Goal: Task Accomplishment & Management: Use online tool/utility

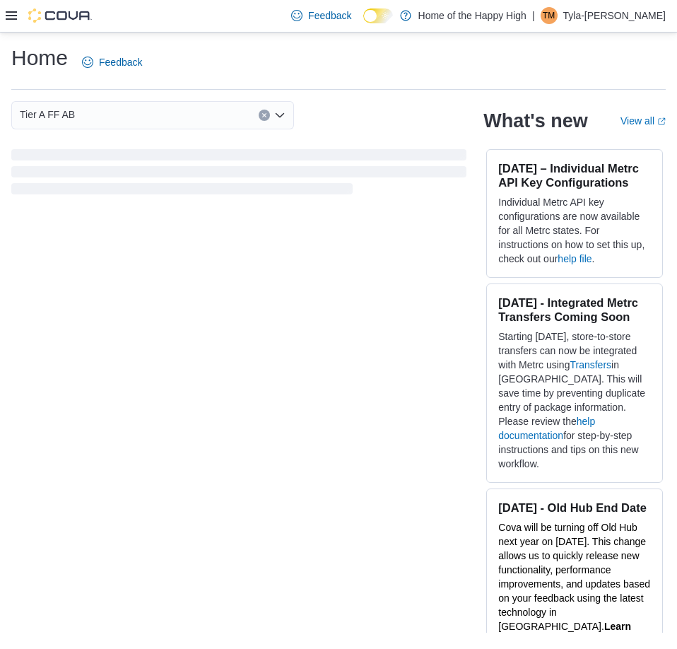
click at [10, 16] on icon at bounding box center [11, 15] width 11 height 8
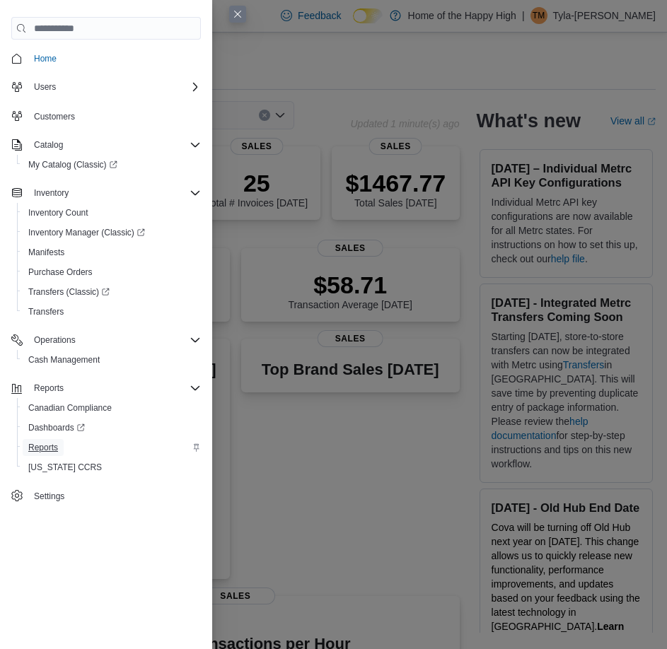
click at [42, 444] on span "Reports" at bounding box center [43, 447] width 30 height 11
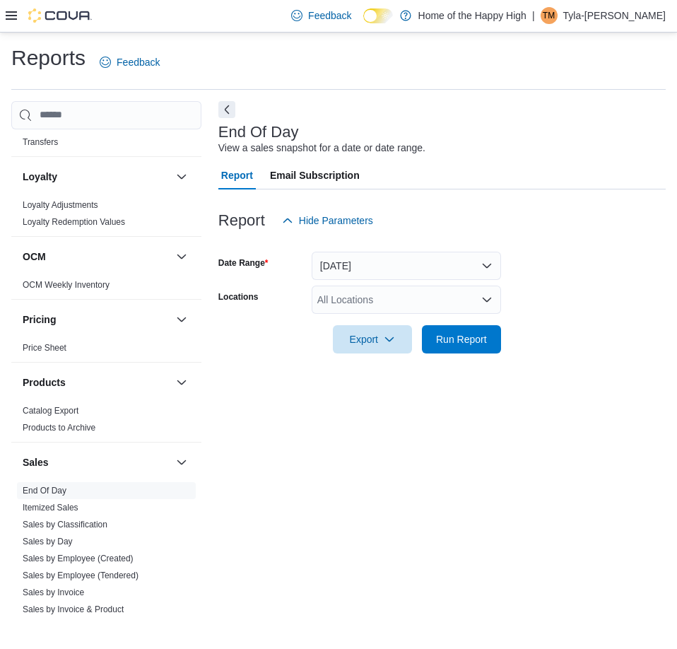
scroll to position [636, 0]
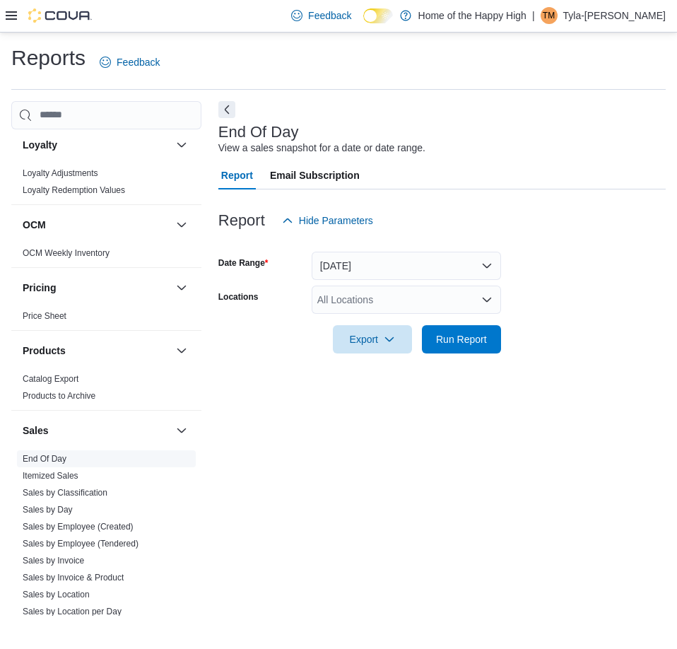
click at [60, 458] on link "End Of Day" at bounding box center [45, 459] width 44 height 10
click at [470, 260] on button "Today" at bounding box center [407, 266] width 190 height 28
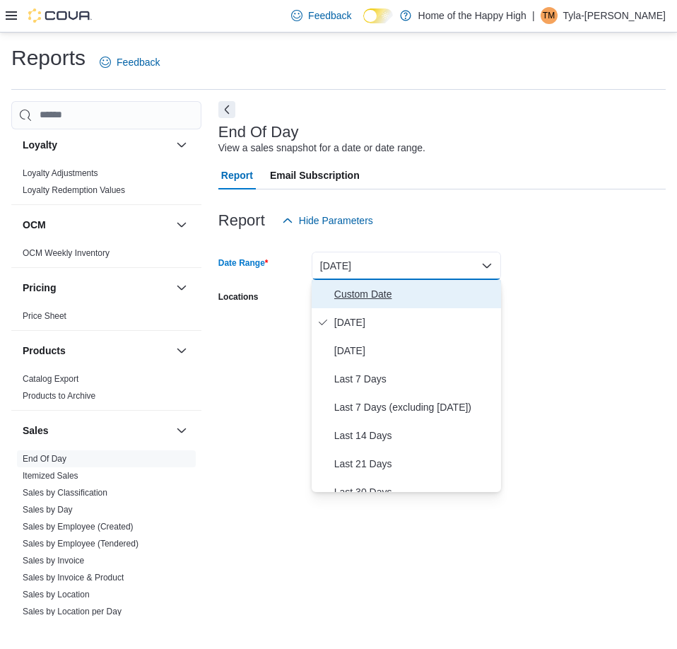
click at [392, 291] on span "Custom Date" at bounding box center [414, 294] width 161 height 17
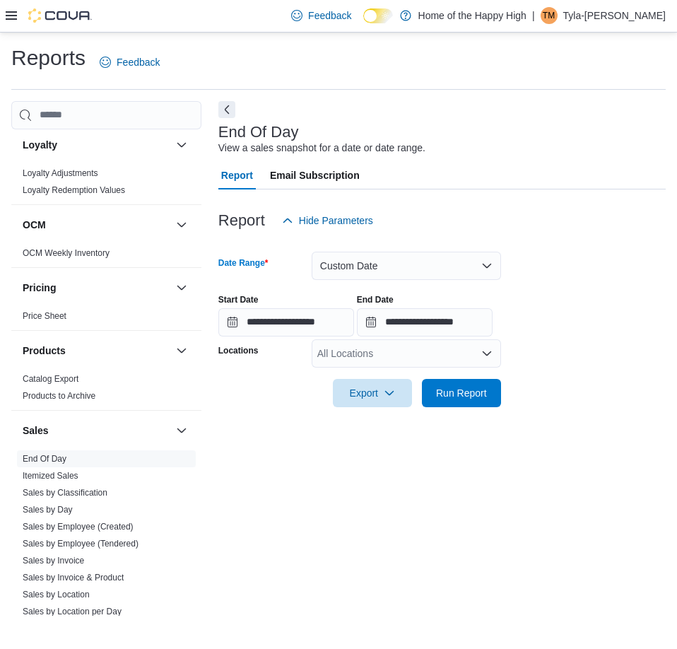
click at [474, 352] on div "All Locations" at bounding box center [407, 353] width 190 height 28
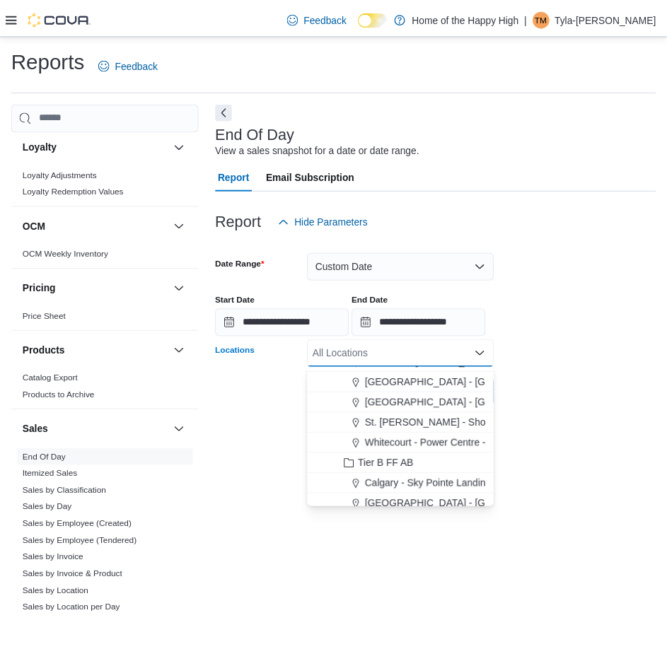
scroll to position [283, 0]
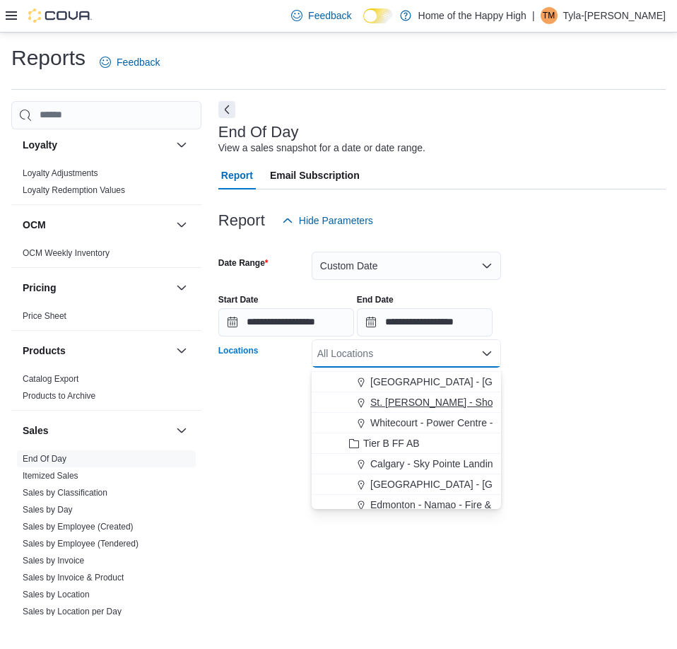
click at [450, 407] on span "St. [PERSON_NAME] - Shoppes @ [PERSON_NAME] - Fire & Flower" at bounding box center [525, 402] width 309 height 14
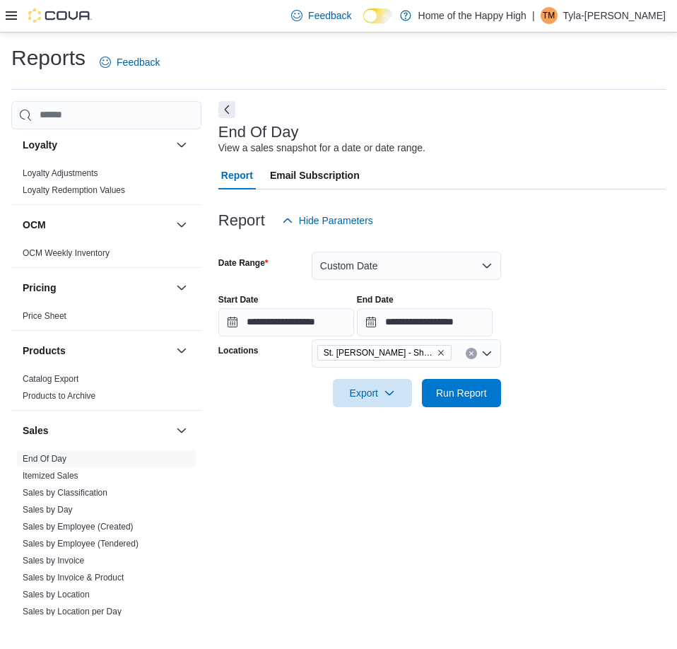
click at [554, 387] on form "**********" at bounding box center [442, 321] width 448 height 173
click at [496, 392] on button "Run Report" at bounding box center [461, 392] width 79 height 28
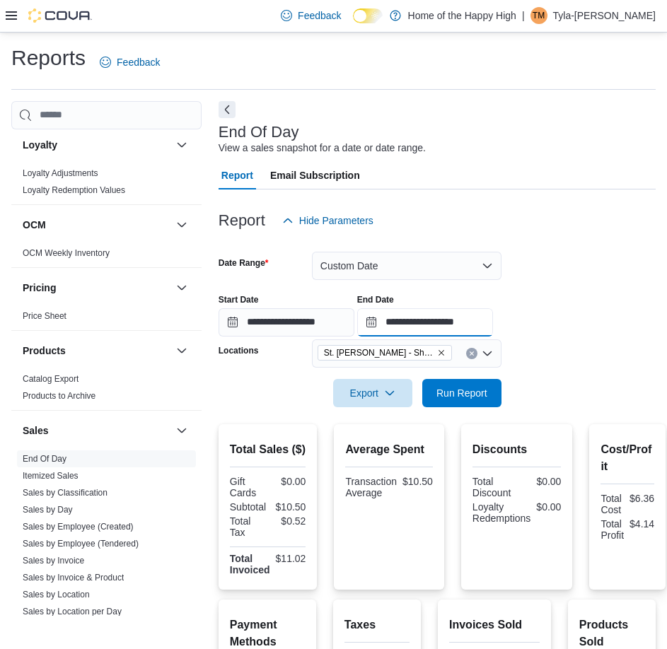
click at [493, 317] on input "**********" at bounding box center [425, 322] width 136 height 28
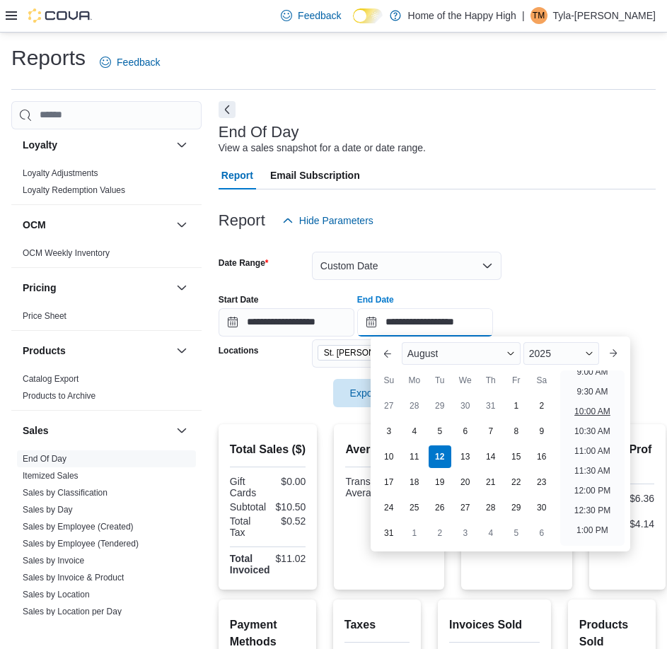
scroll to position [354, 0]
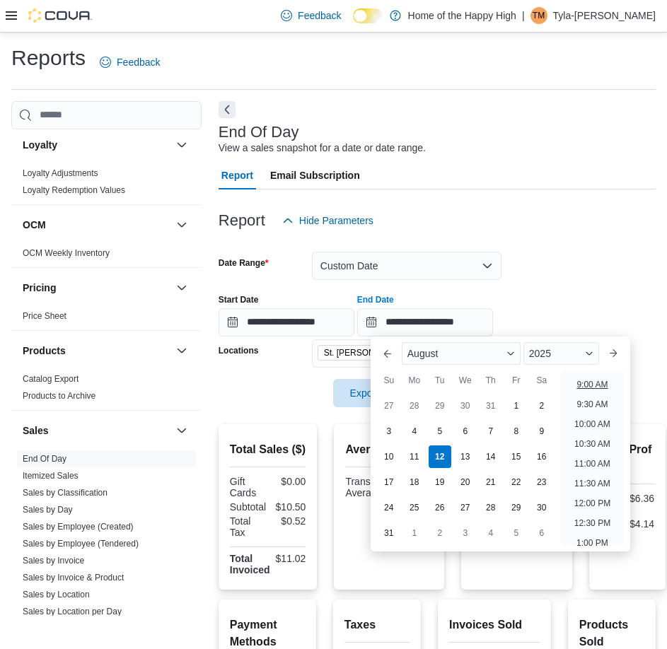
click at [600, 380] on li "9:00 AM" at bounding box center [592, 384] width 42 height 17
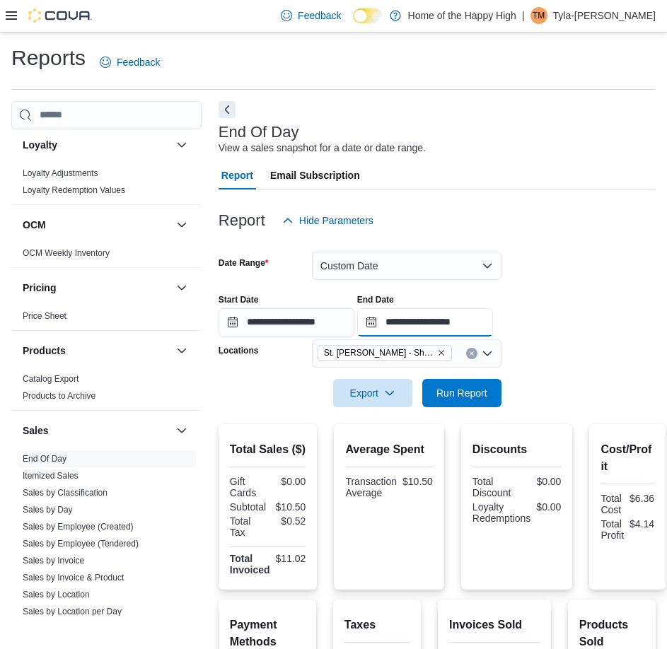
click at [493, 315] on input "**********" at bounding box center [425, 322] width 136 height 28
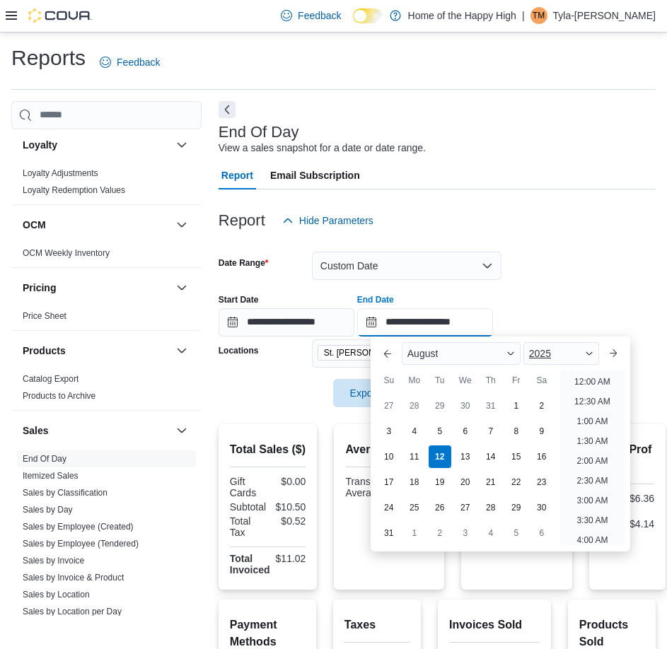
scroll to position [400, 0]
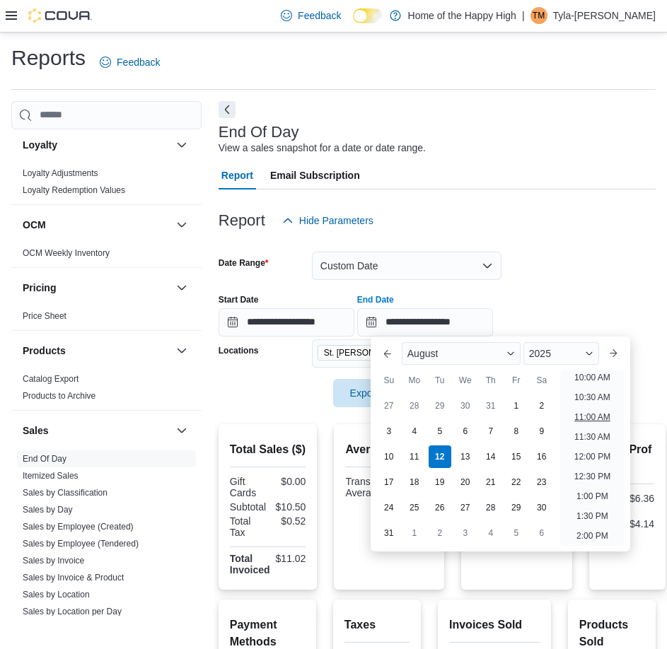
click at [585, 412] on li "11:00 AM" at bounding box center [592, 417] width 47 height 17
type input "**********"
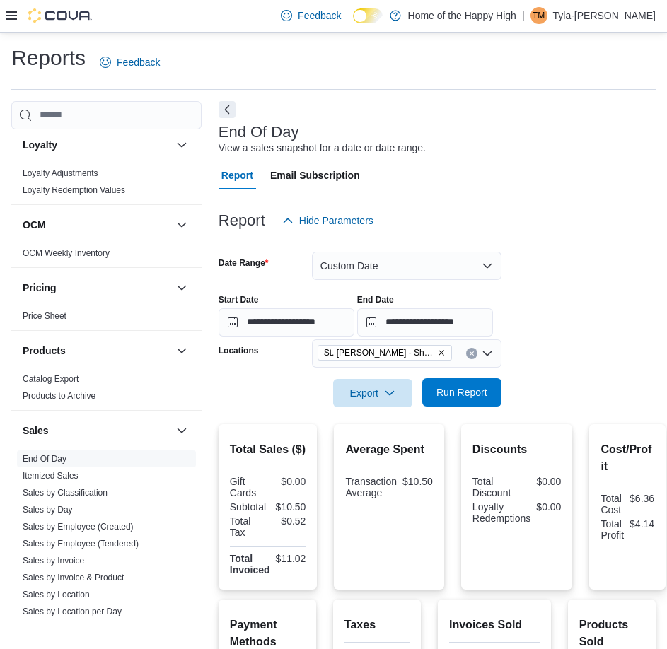
click at [450, 403] on span "Run Report" at bounding box center [462, 392] width 62 height 28
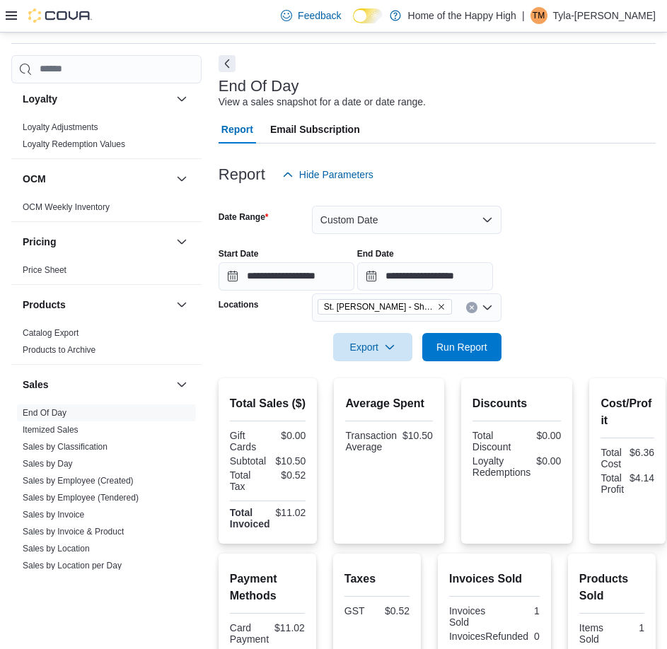
scroll to position [71, 0]
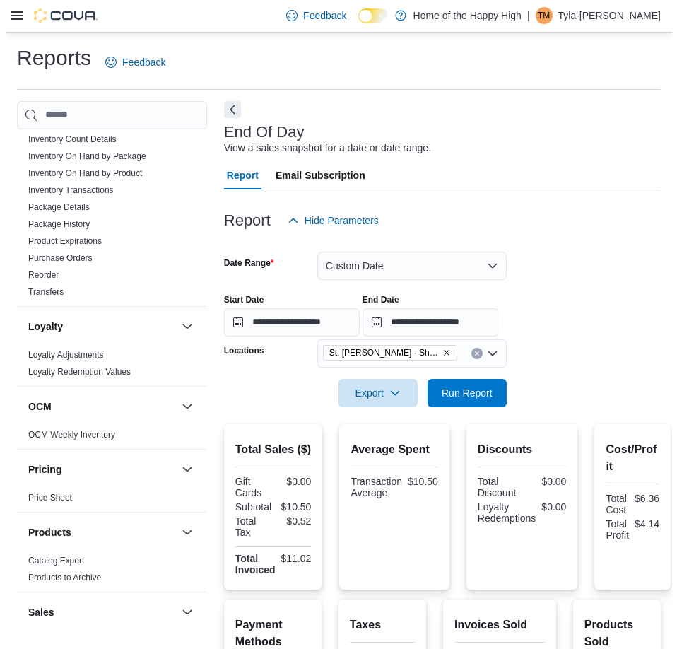
scroll to position [313, 0]
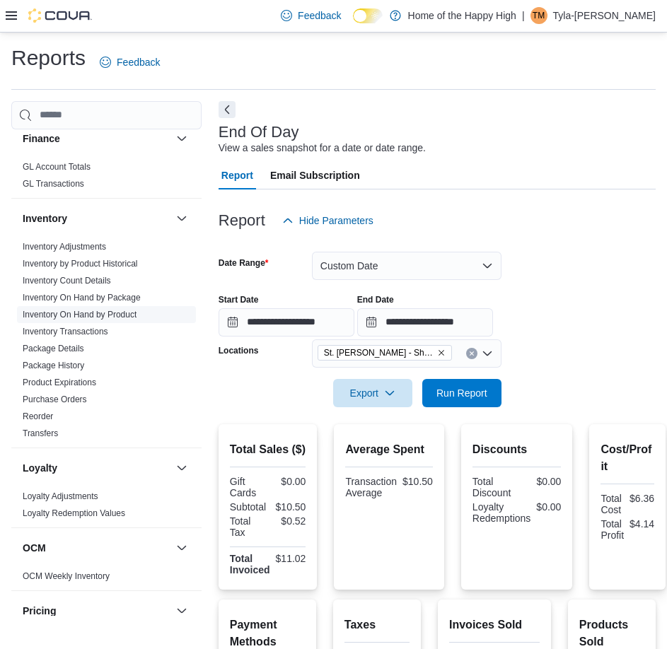
click at [118, 310] on link "Inventory On Hand by Product" at bounding box center [80, 315] width 114 height 10
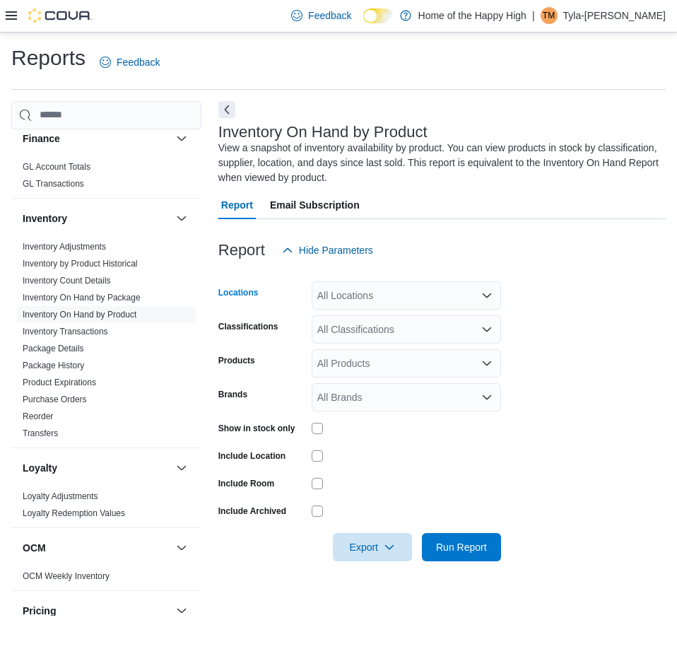
click at [480, 293] on div "All Locations" at bounding box center [407, 295] width 190 height 28
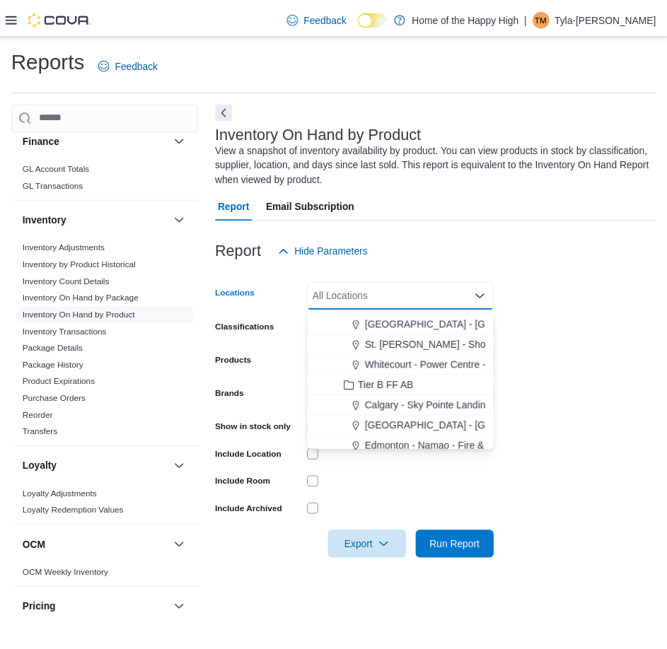
scroll to position [283, 0]
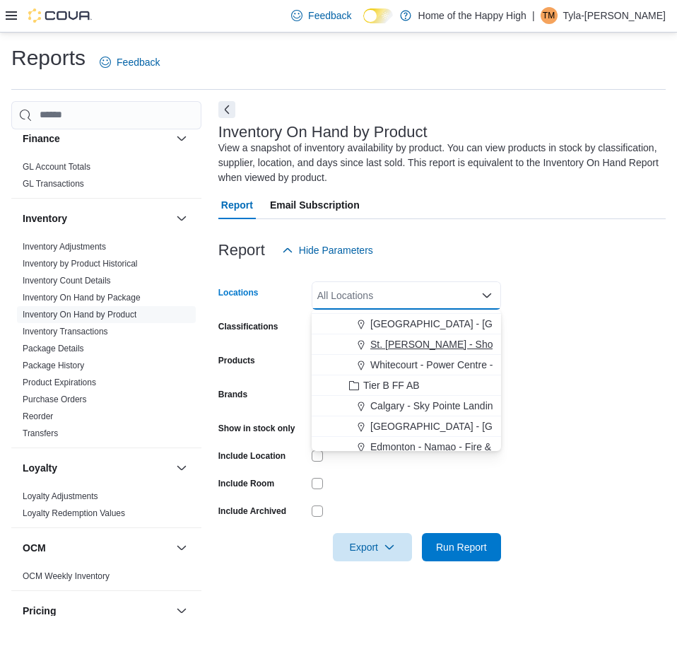
click at [427, 349] on span "St. [PERSON_NAME] - Shoppes @ [PERSON_NAME] - Fire & Flower" at bounding box center [525, 344] width 309 height 14
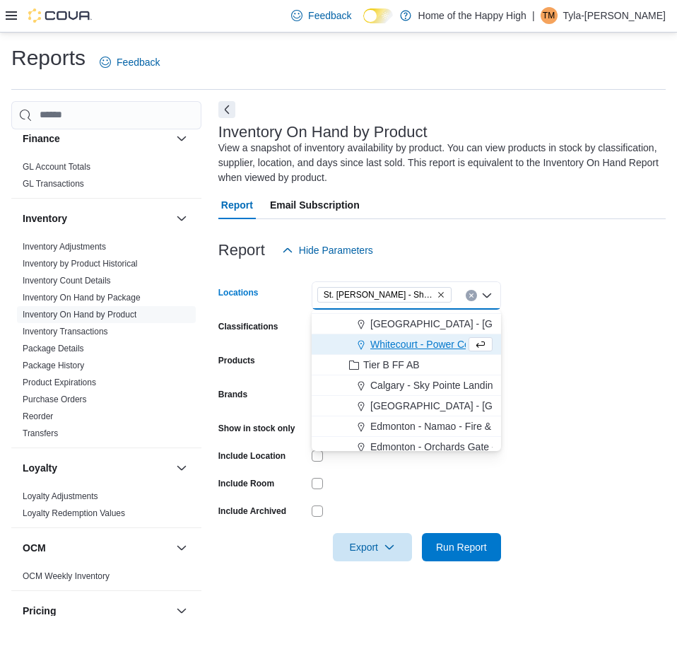
click at [556, 355] on form "Locations St. Albert - Shoppes @ Giroux - Fire & Flower Combo box. Selected. St…" at bounding box center [442, 412] width 448 height 297
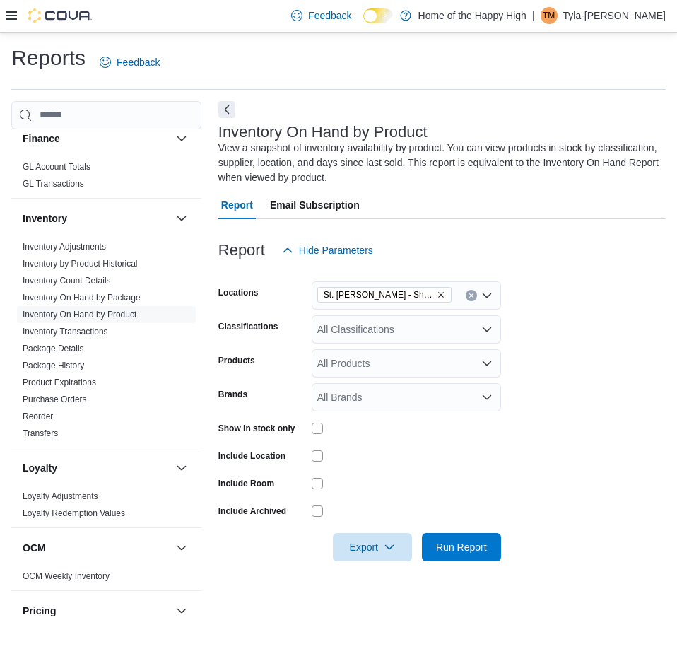
click at [321, 421] on div at bounding box center [407, 428] width 190 height 22
click at [354, 332] on div "All Classifications" at bounding box center [407, 329] width 190 height 28
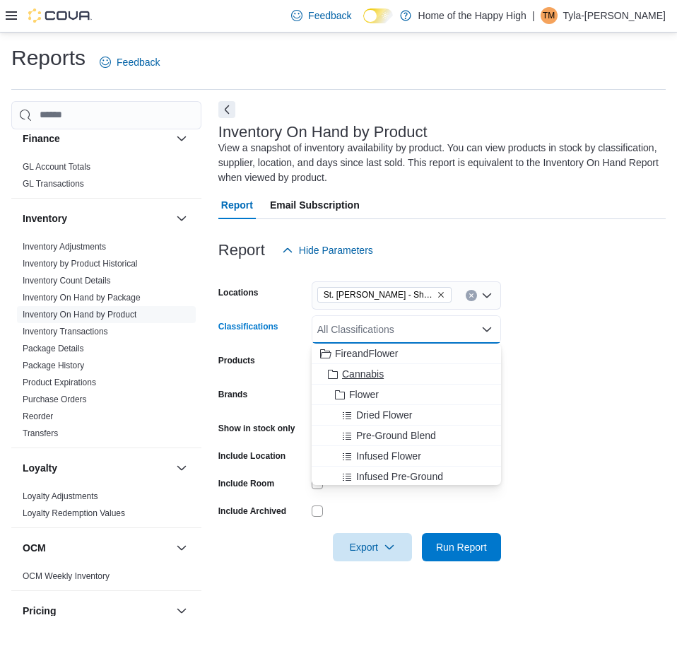
click at [358, 371] on span "Cannabis" at bounding box center [363, 374] width 42 height 14
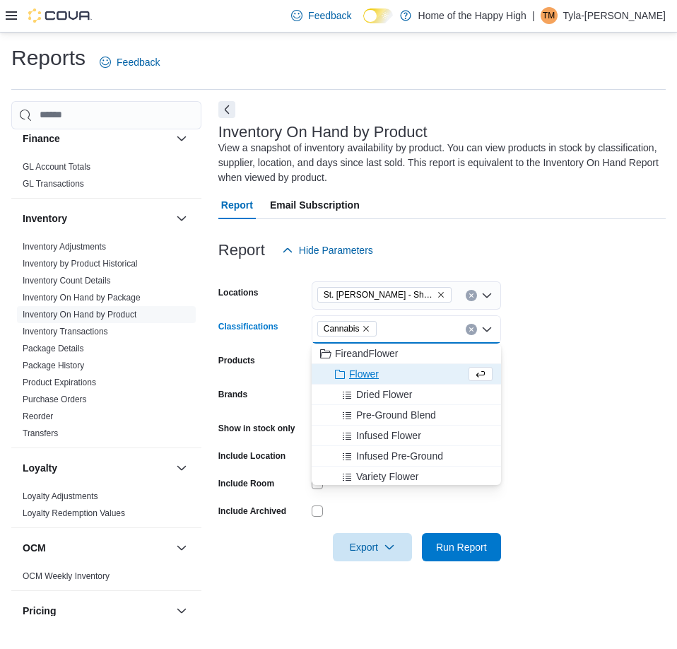
click at [541, 343] on form "Locations St. Albert - Shoppes @ Giroux - Fire & Flower Classifications Cannabi…" at bounding box center [442, 412] width 448 height 297
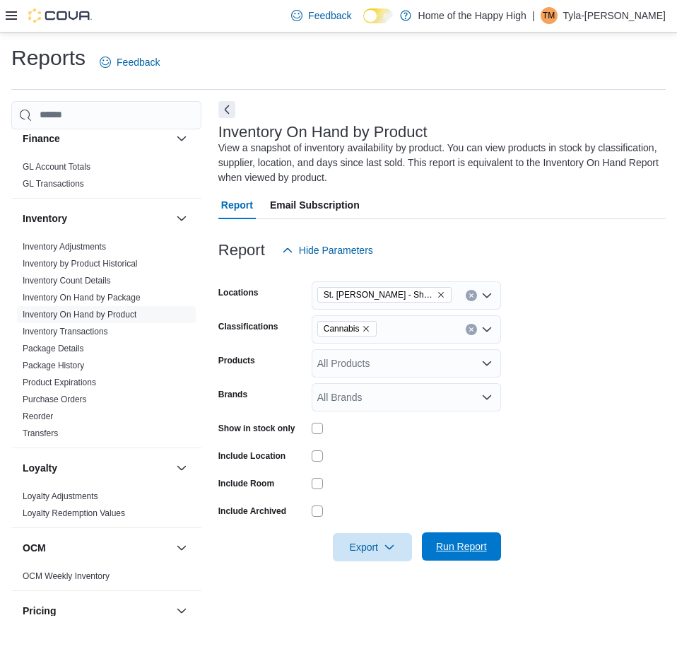
click at [450, 542] on span "Run Report" at bounding box center [461, 547] width 51 height 14
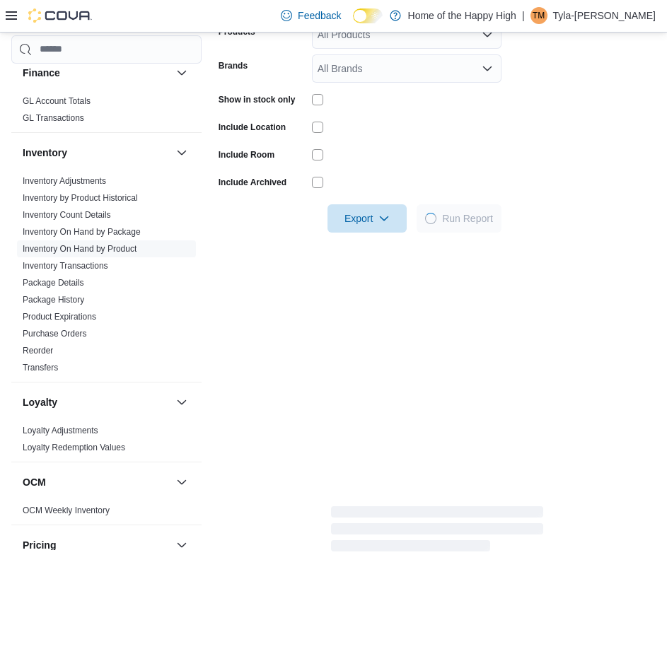
scroll to position [354, 0]
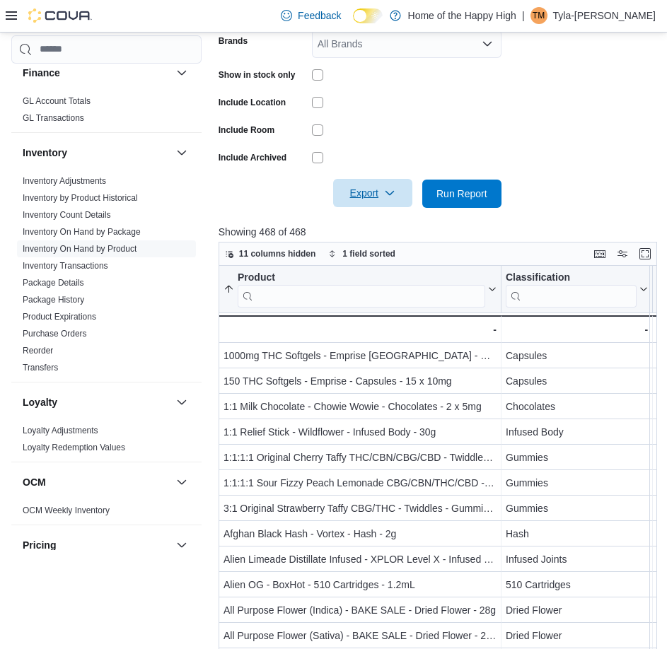
click at [343, 195] on span "Export" at bounding box center [373, 193] width 62 height 28
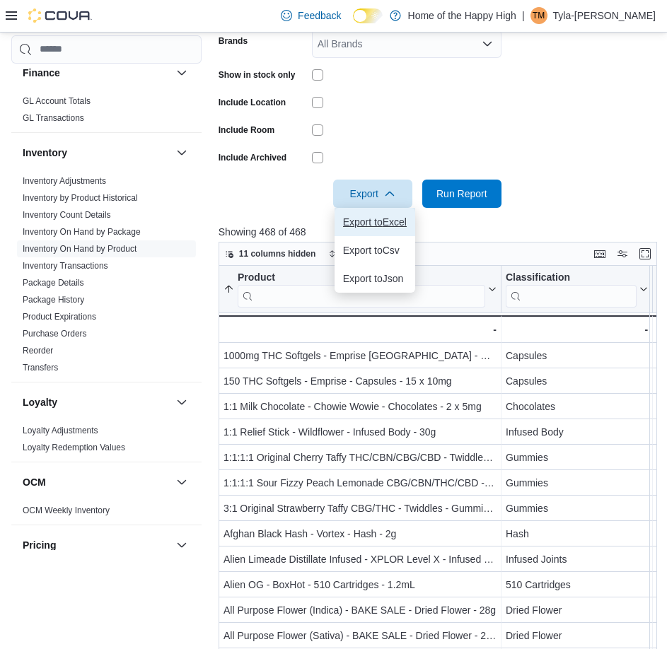
click at [371, 228] on button "Export to Excel" at bounding box center [374, 222] width 81 height 28
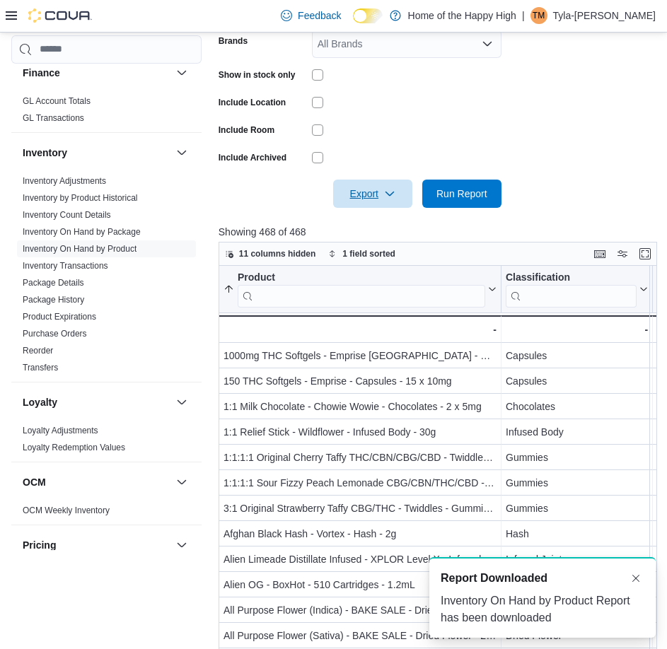
scroll to position [0, 0]
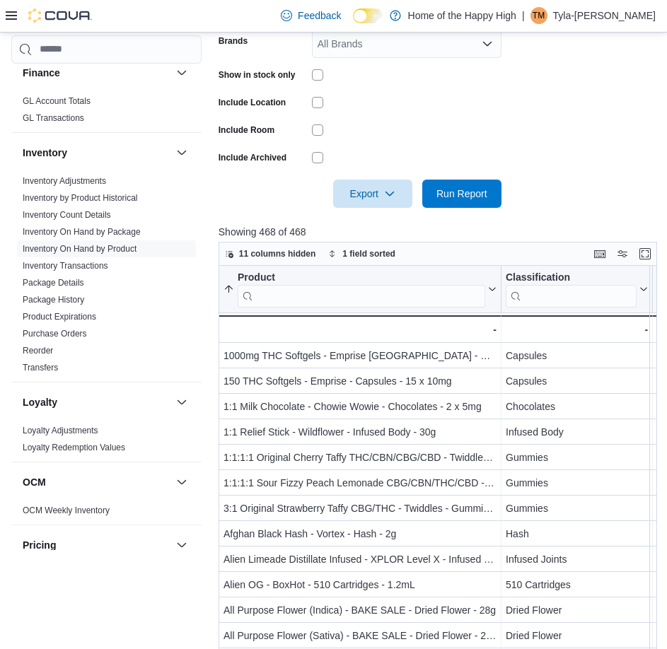
click at [121, 236] on link "Inventory On Hand by Package" at bounding box center [82, 232] width 118 height 10
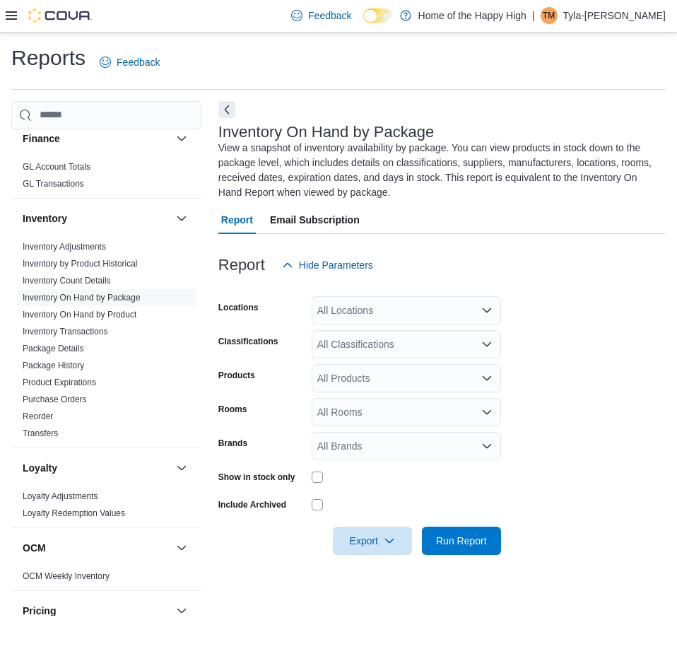
click at [392, 316] on div "All Locations" at bounding box center [407, 310] width 190 height 28
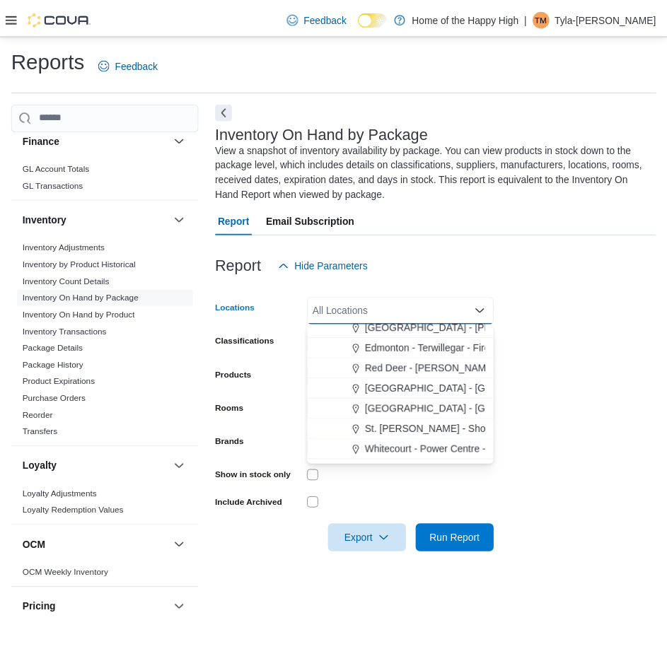
scroll to position [212, 0]
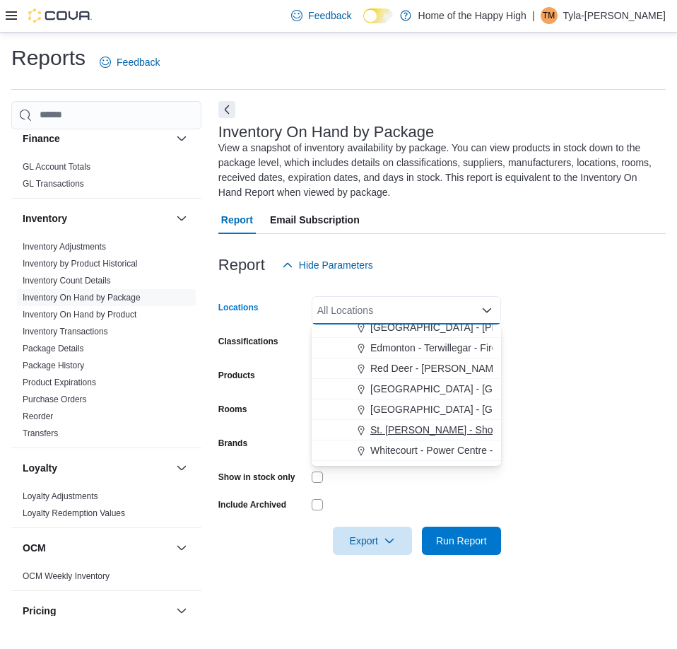
click at [404, 424] on span "St. [PERSON_NAME] - Shoppes @ [PERSON_NAME] - Fire & Flower" at bounding box center [525, 430] width 309 height 14
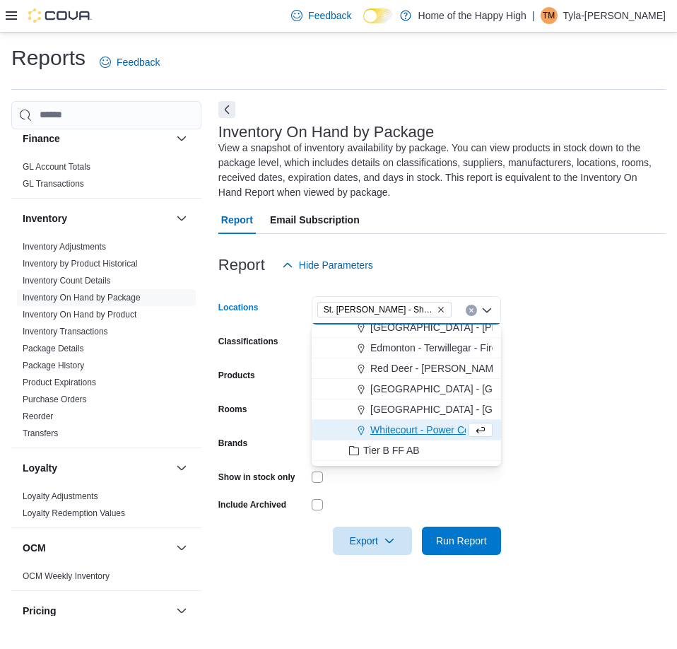
click at [605, 349] on form "Locations St. Albert - Shoppes @ Giroux - Fire & Flower Combo box. Selected. St…" at bounding box center [442, 417] width 448 height 276
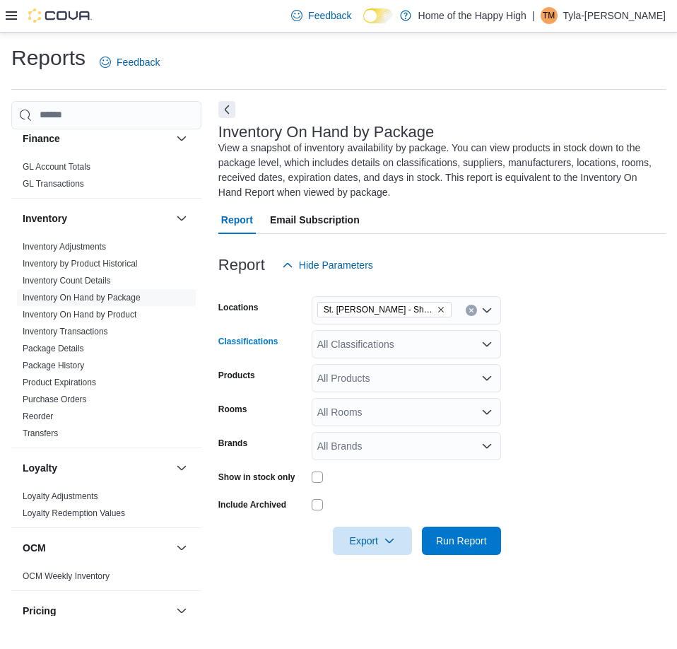
click at [407, 342] on div "All Classifications" at bounding box center [407, 344] width 190 height 28
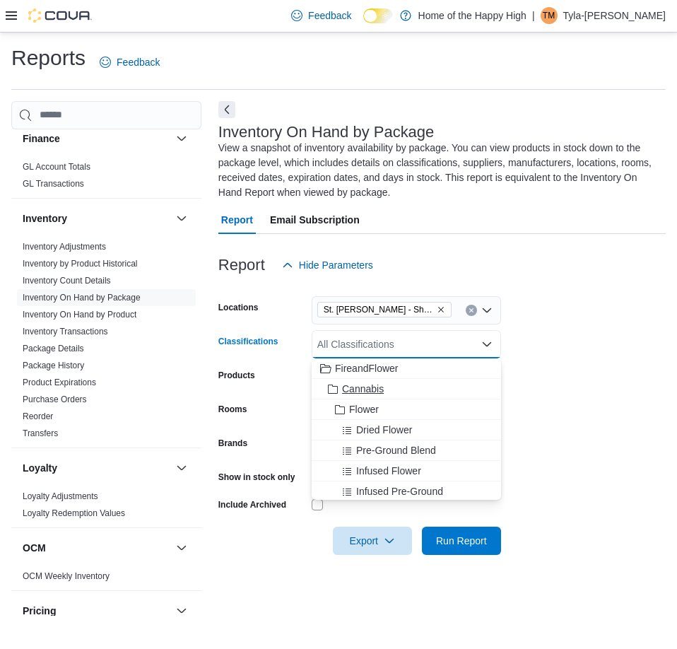
click at [370, 389] on span "Cannabis" at bounding box center [363, 389] width 42 height 14
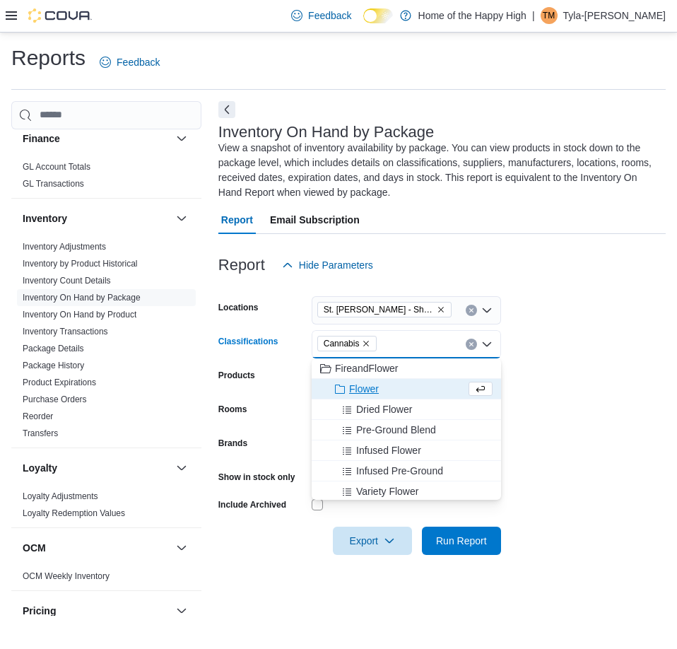
click at [577, 332] on form "Locations St. Albert - Shoppes @ Giroux - Fire & Flower Classifications Cannabi…" at bounding box center [442, 417] width 448 height 276
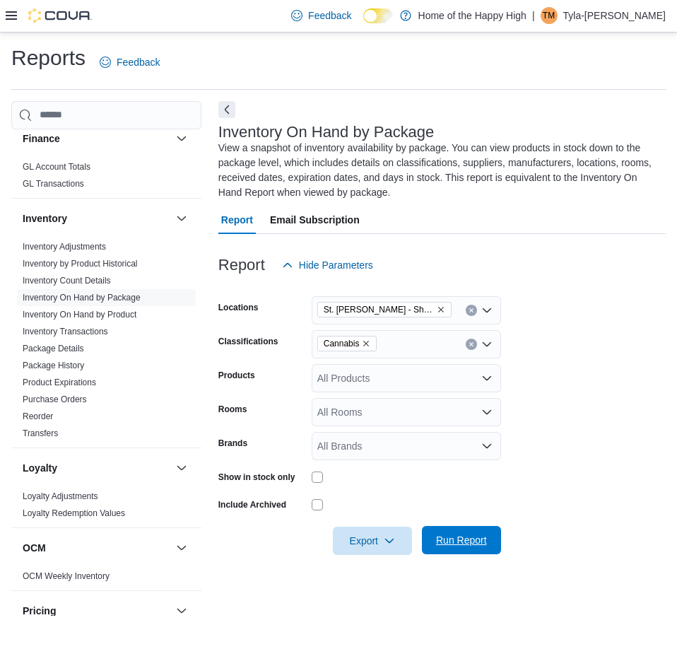
click at [452, 542] on span "Run Report" at bounding box center [461, 540] width 51 height 14
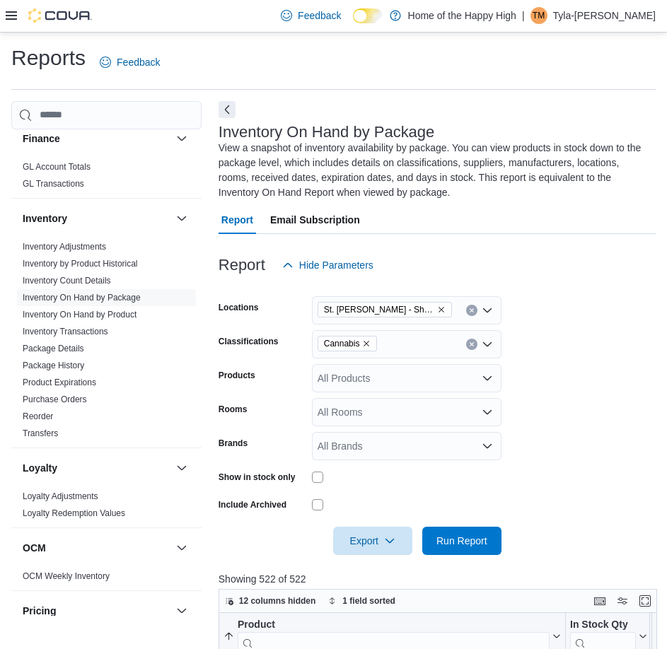
scroll to position [212, 0]
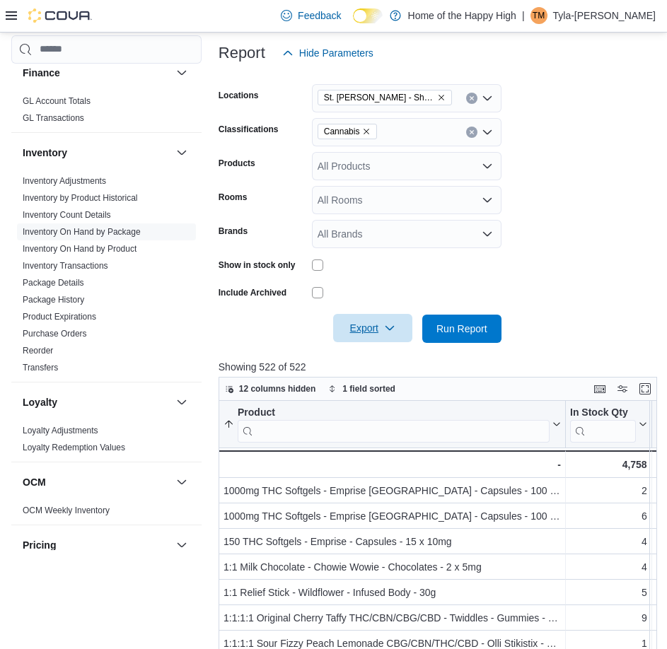
click at [382, 330] on span "Export" at bounding box center [373, 328] width 62 height 28
click at [390, 347] on button "Export to Excel" at bounding box center [374, 357] width 81 height 28
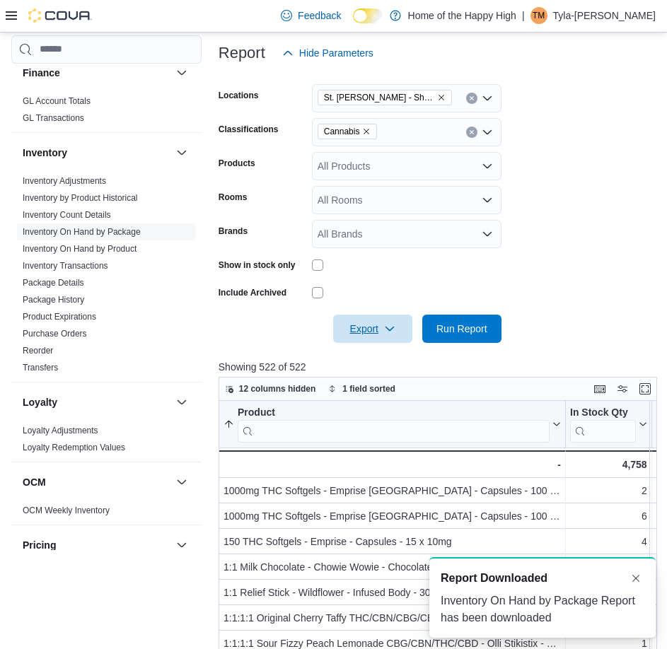
scroll to position [0, 0]
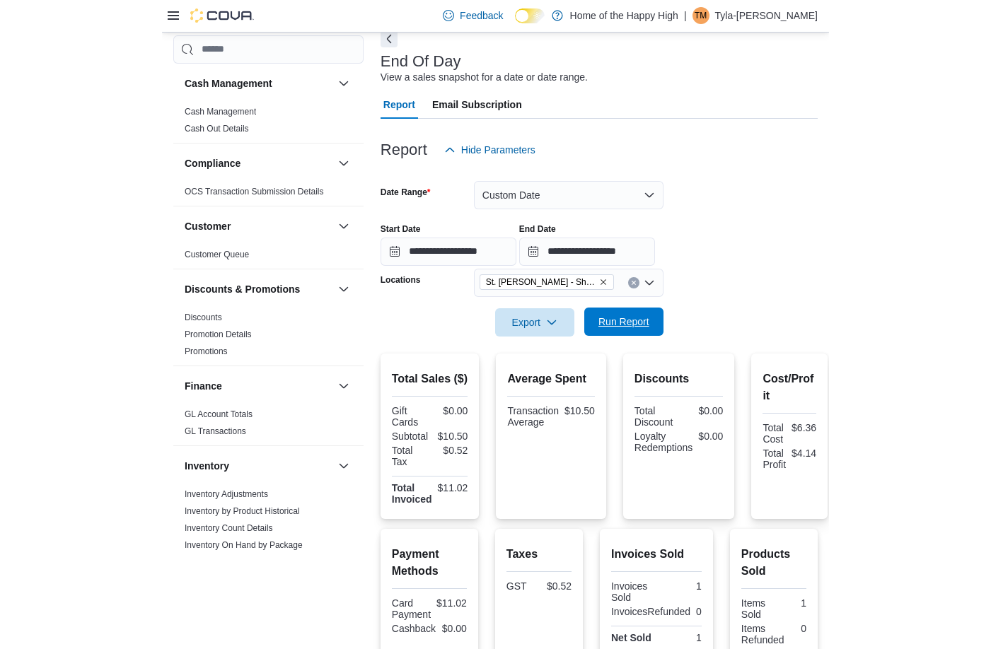
scroll to position [636, 0]
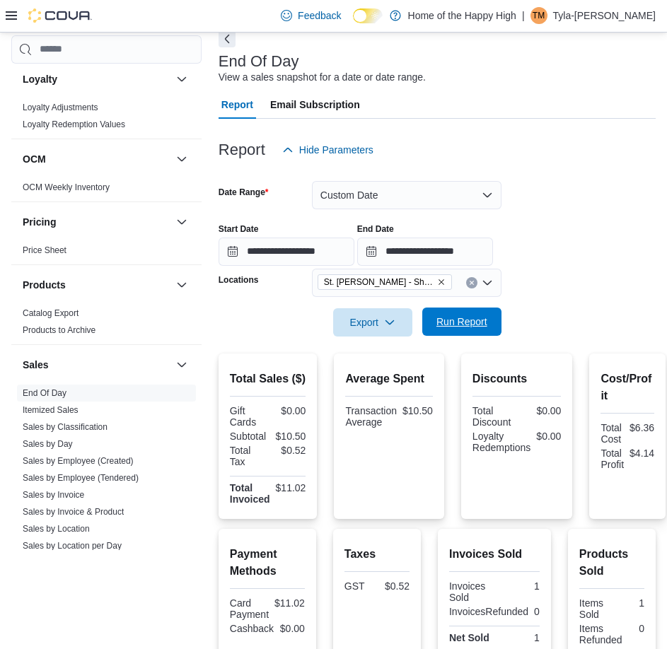
click at [469, 313] on span "Run Report" at bounding box center [462, 322] width 62 height 28
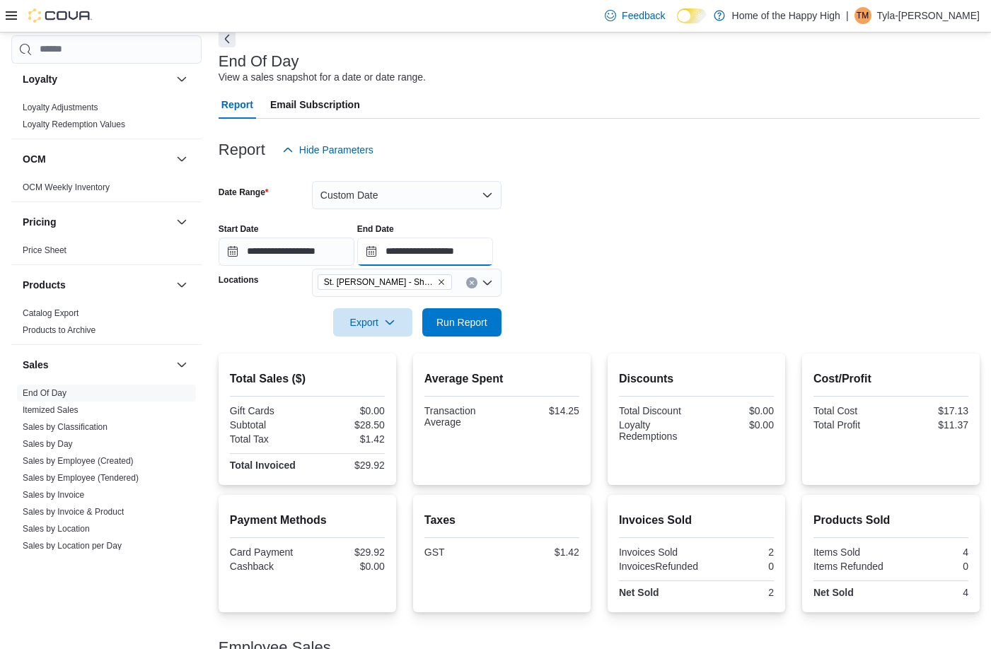
click at [493, 261] on input "**********" at bounding box center [425, 252] width 136 height 28
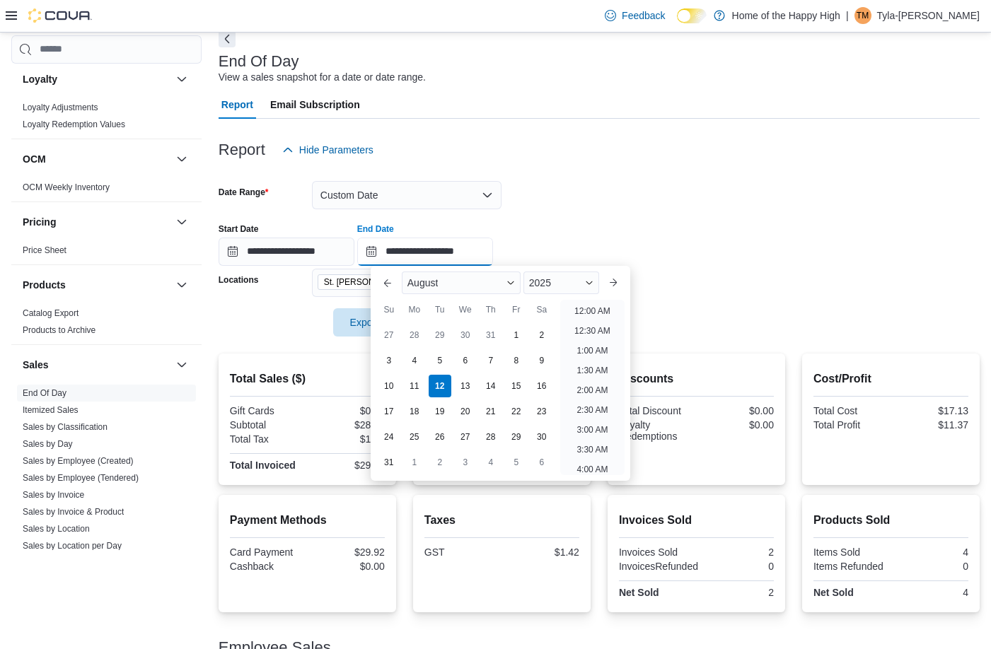
scroll to position [479, 0]
click at [604, 303] on li "12:00 PM" at bounding box center [592, 306] width 47 height 17
type input "**********"
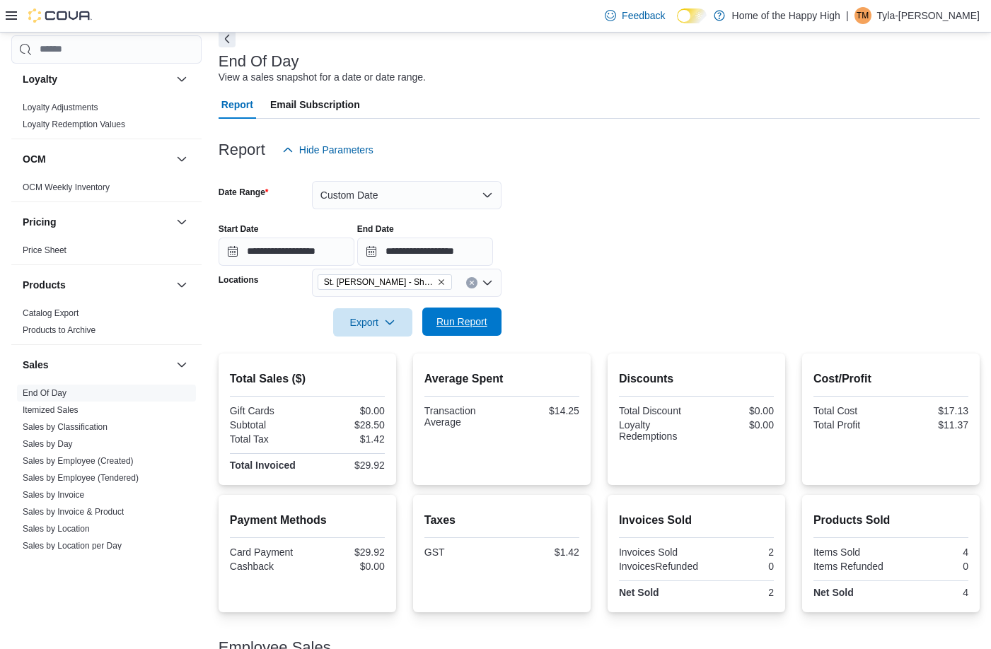
click at [452, 325] on span "Run Report" at bounding box center [461, 322] width 51 height 14
